Goal: Transaction & Acquisition: Purchase product/service

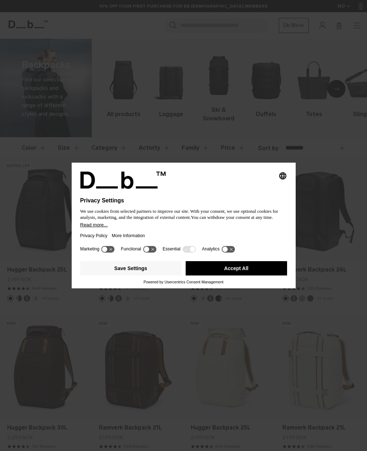
click at [253, 275] on button "Accept All" at bounding box center [236, 268] width 101 height 14
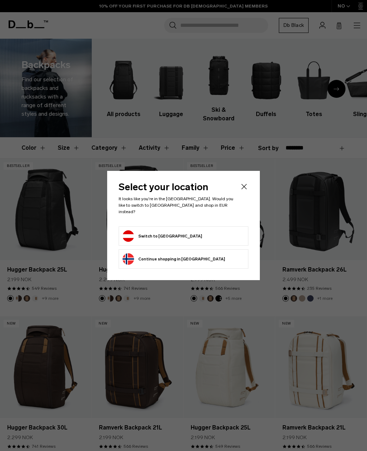
click at [183, 236] on form "Switch to Austria" at bounding box center [183, 235] width 122 height 11
click at [161, 231] on button "Switch to Austria" at bounding box center [162, 235] width 80 height 11
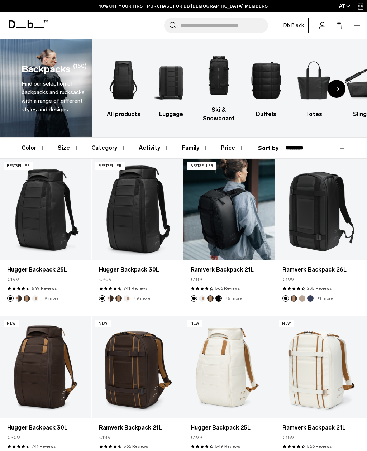
click at [236, 218] on link "Ramverk Backpack 21L" at bounding box center [228, 209] width 91 height 101
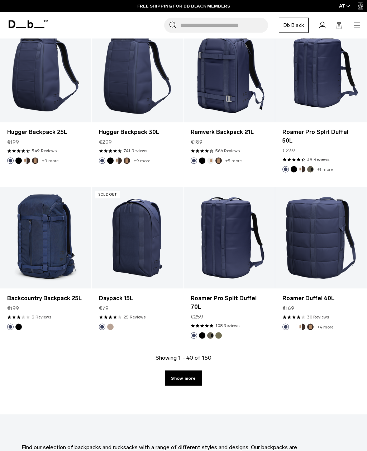
scroll to position [1422, 0]
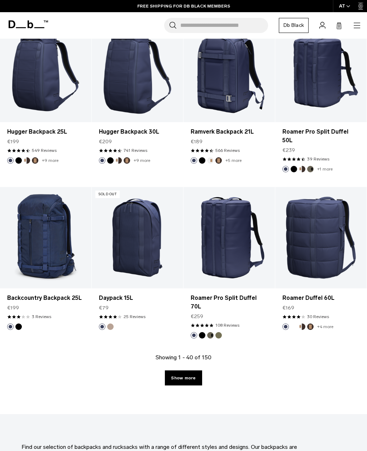
click at [193, 370] on link "Show more" at bounding box center [183, 377] width 37 height 15
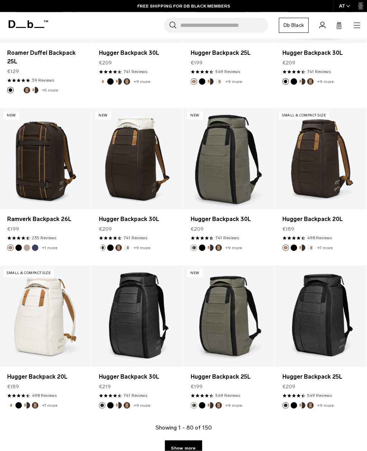
scroll to position [2962, 0]
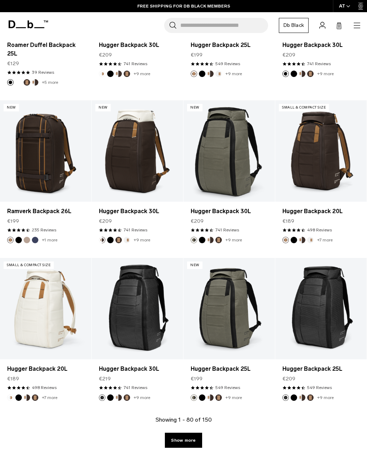
click at [193, 433] on link "Show more" at bounding box center [183, 440] width 37 height 15
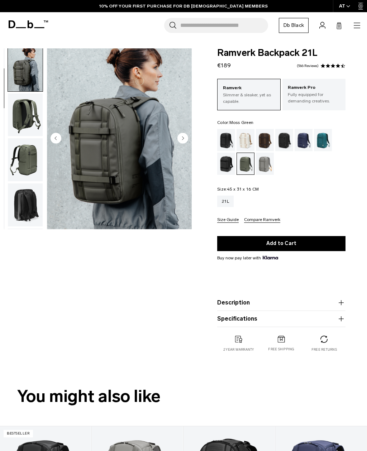
click at [186, 139] on circle "Next slide" at bounding box center [182, 138] width 11 height 11
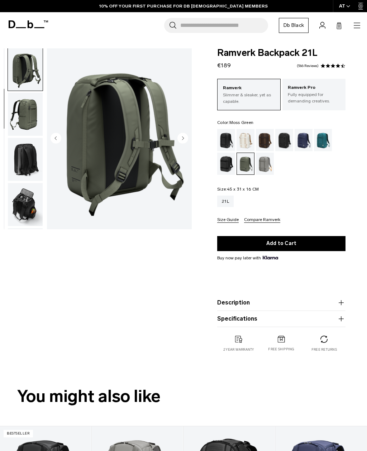
click at [183, 142] on circle "Next slide" at bounding box center [182, 138] width 11 height 11
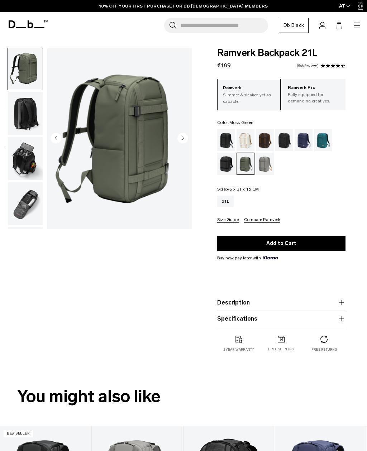
click at [186, 143] on icon "Next slide" at bounding box center [182, 138] width 11 height 11
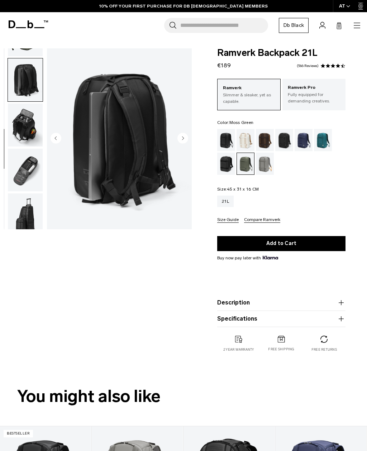
scroll to position [182, 0]
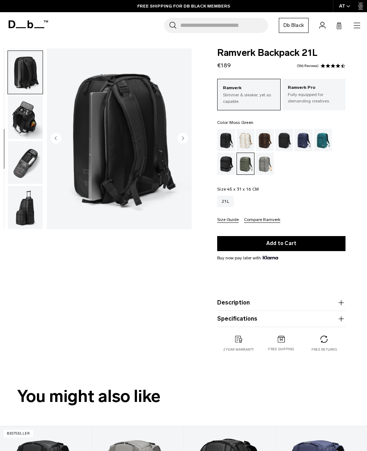
click at [182, 137] on circle "Next slide" at bounding box center [182, 138] width 11 height 11
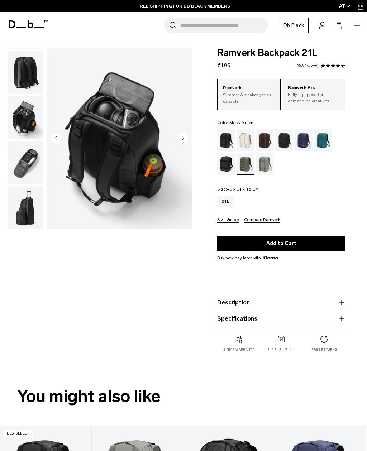
click at [188, 135] on img "6 / 8" at bounding box center [119, 138] width 145 height 181
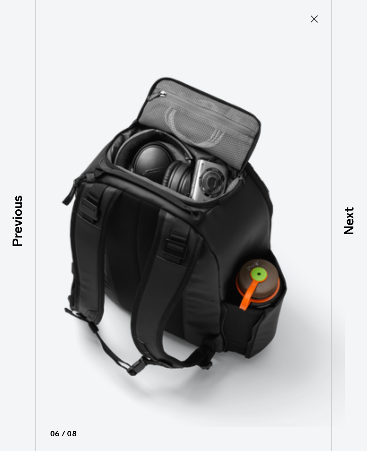
click at [313, 23] on icon at bounding box center [313, 18] width 11 height 11
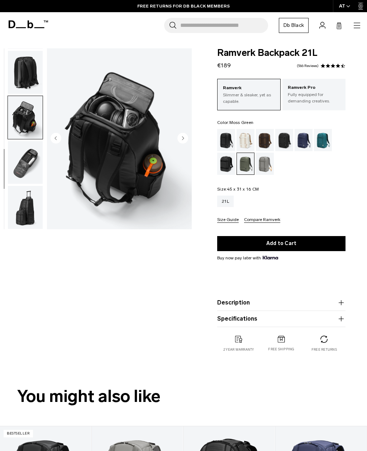
click at [184, 136] on circle "Next slide" at bounding box center [182, 138] width 11 height 11
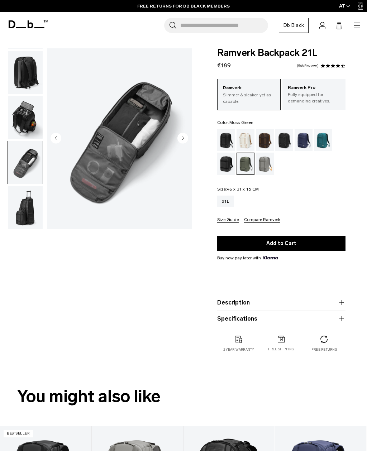
click at [181, 144] on button "Next slide" at bounding box center [182, 139] width 11 height 12
